Goal: Find contact information: Obtain details needed to contact an individual or organization

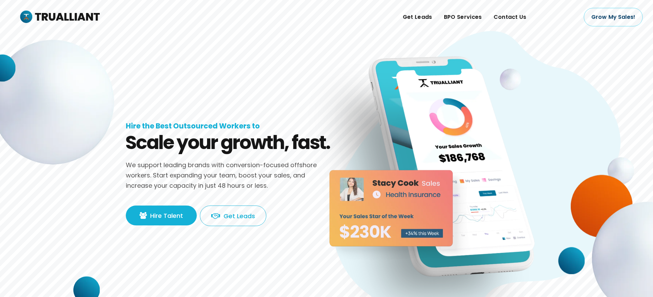
click at [580, 165] on icon at bounding box center [472, 175] width 301 height 295
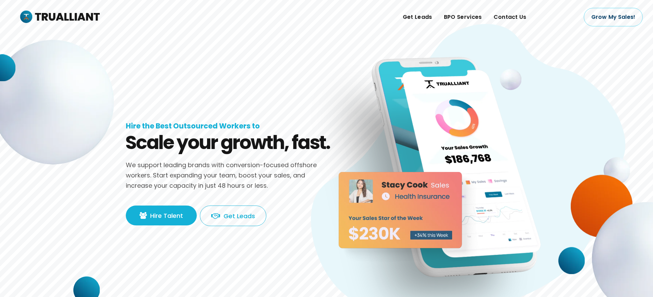
click at [282, 105] on rs-slide "Scale your growth, fast. Hire the Best Outsourced Workers to We support leading…" at bounding box center [326, 168] width 653 height 336
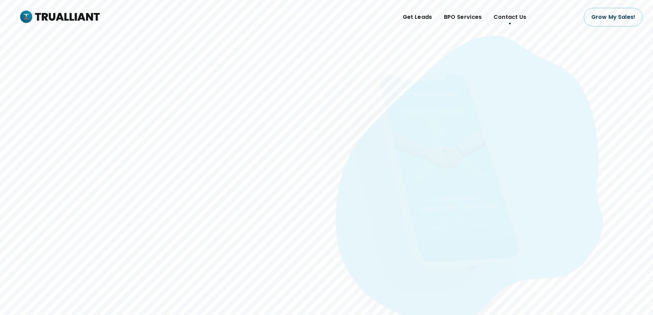
click at [509, 19] on span "Contact Us" at bounding box center [510, 17] width 33 height 10
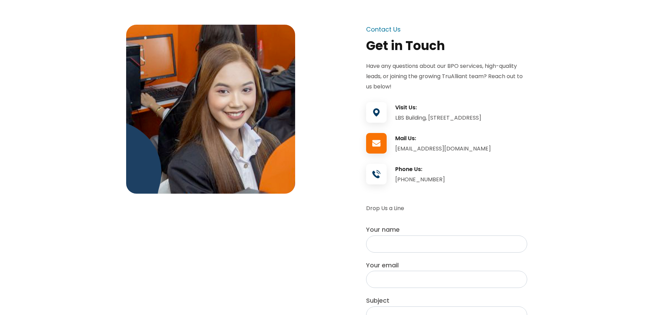
scroll to position [137, 0]
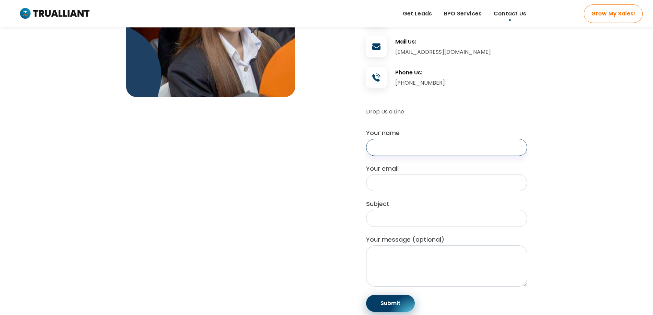
click at [393, 148] on input "Your name" at bounding box center [446, 147] width 161 height 17
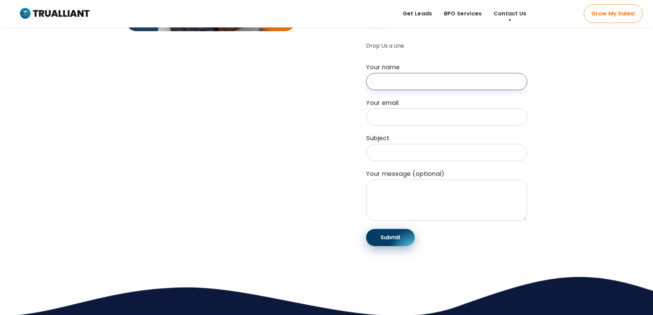
scroll to position [206, 0]
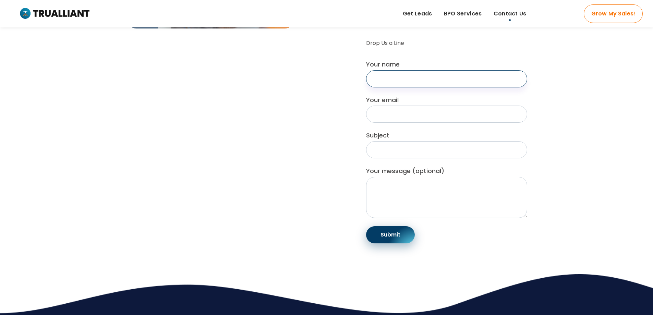
click at [410, 87] on input "Your name" at bounding box center [446, 78] width 161 height 17
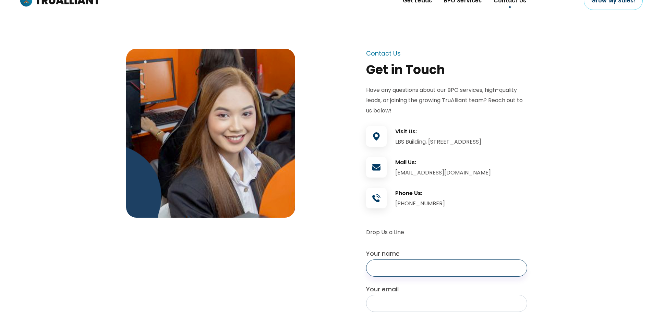
scroll to position [0, 0]
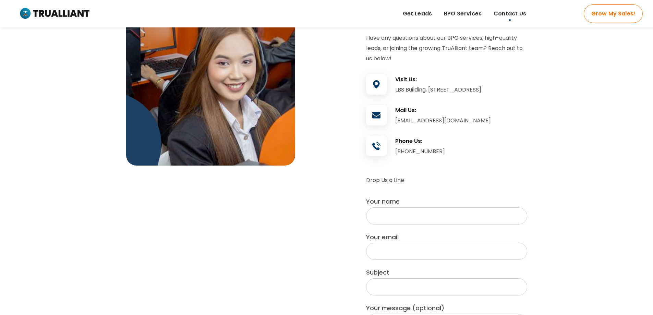
scroll to position [34, 0]
